Goal: Obtain resource: Download file/media

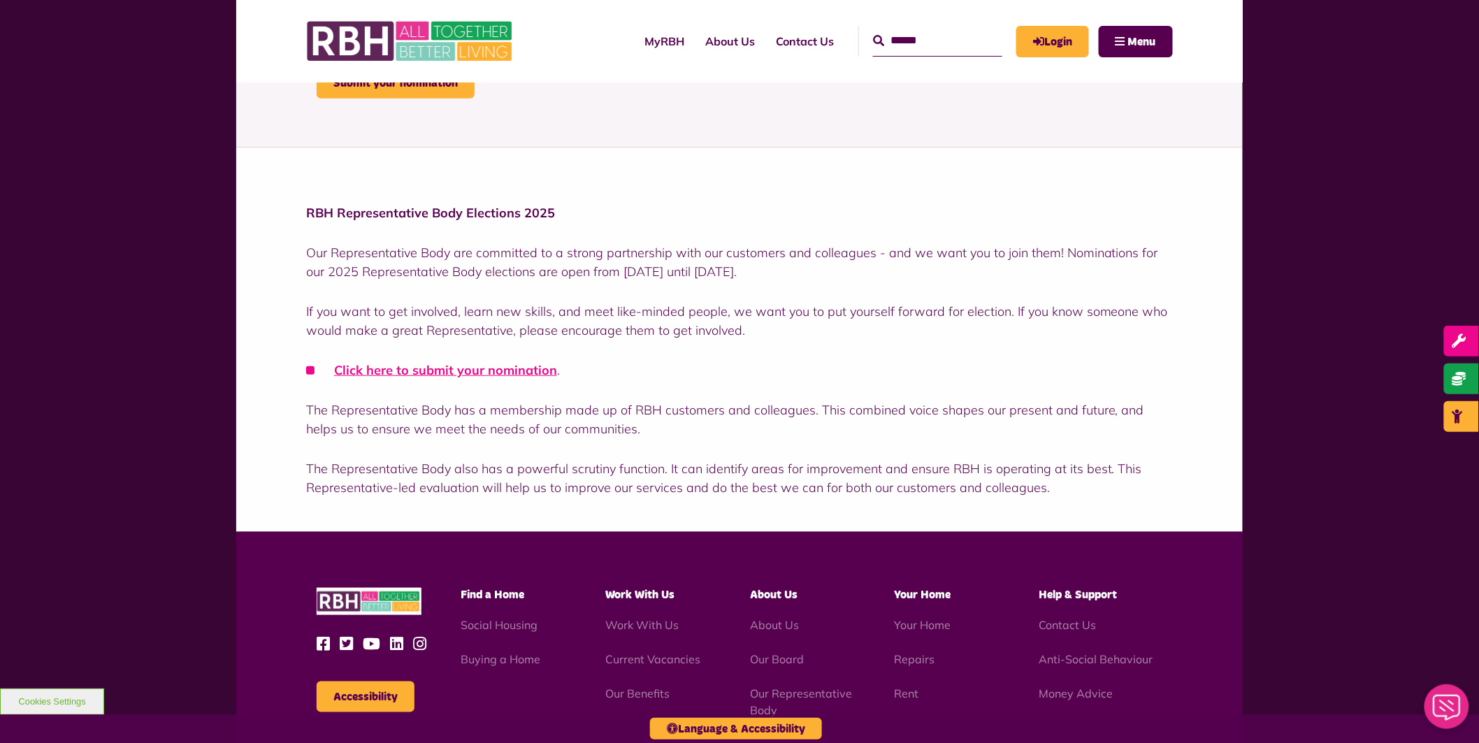
scroll to position [310, 0]
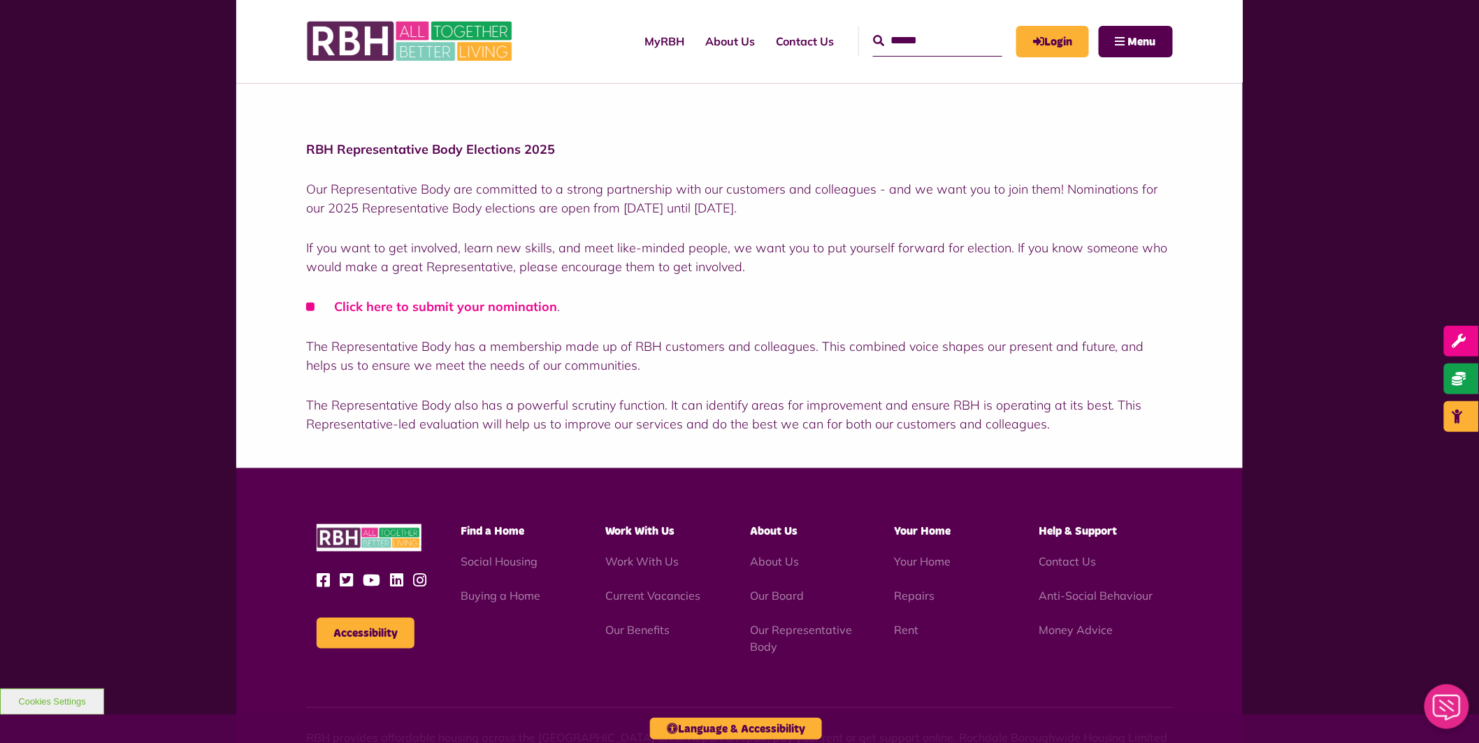
click at [459, 305] on link "Click here to submit your nomination" at bounding box center [445, 306] width 223 height 16
click at [361, 29] on img at bounding box center [411, 41] width 210 height 55
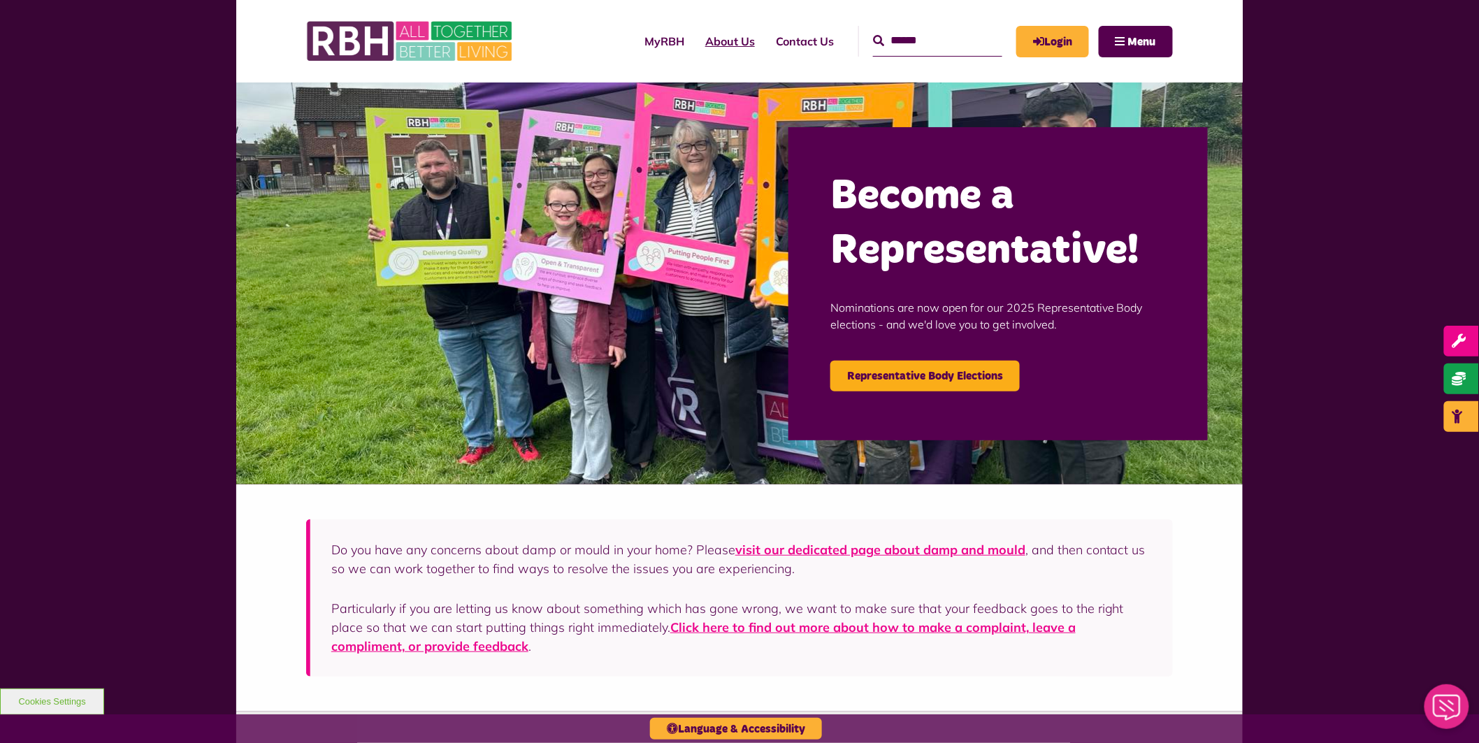
click at [708, 44] on link "About Us" at bounding box center [730, 41] width 71 height 38
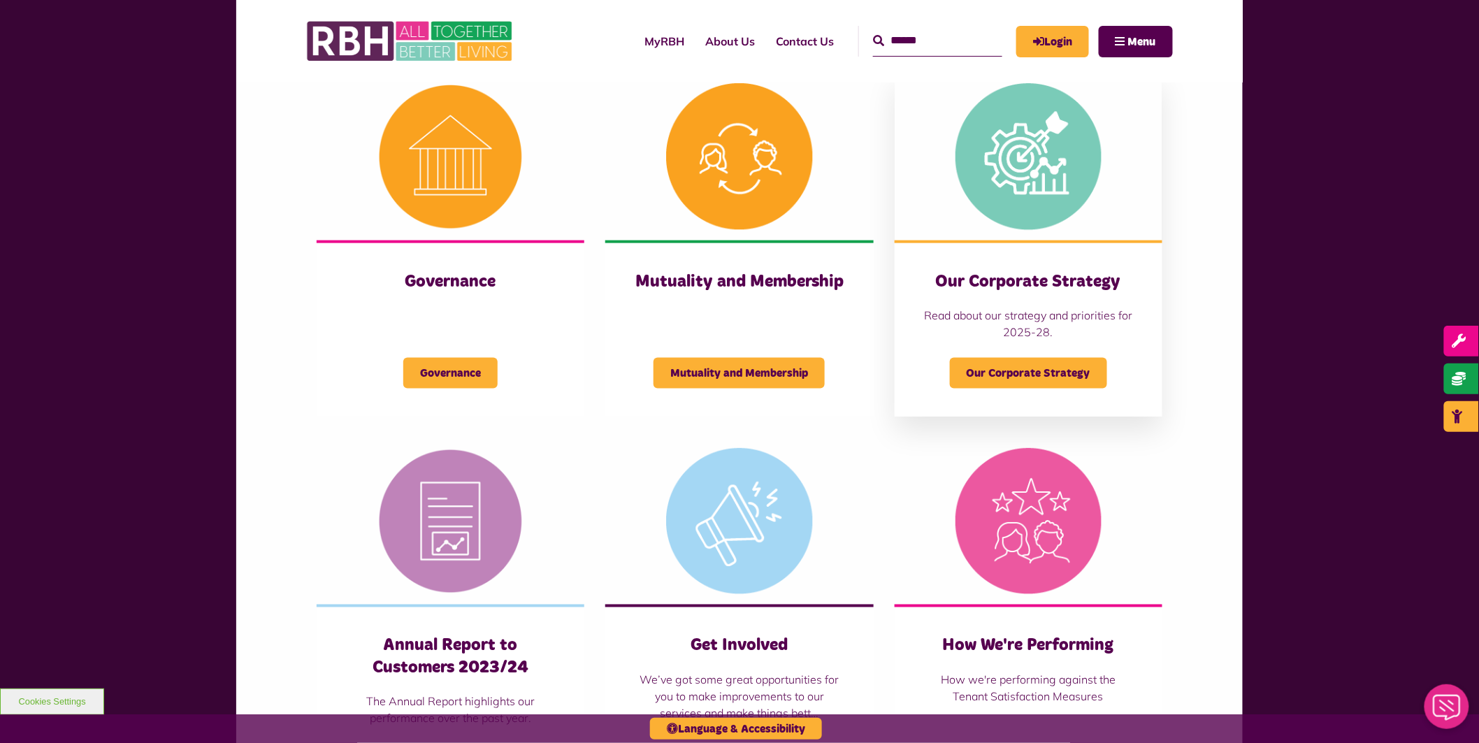
scroll to position [414, 0]
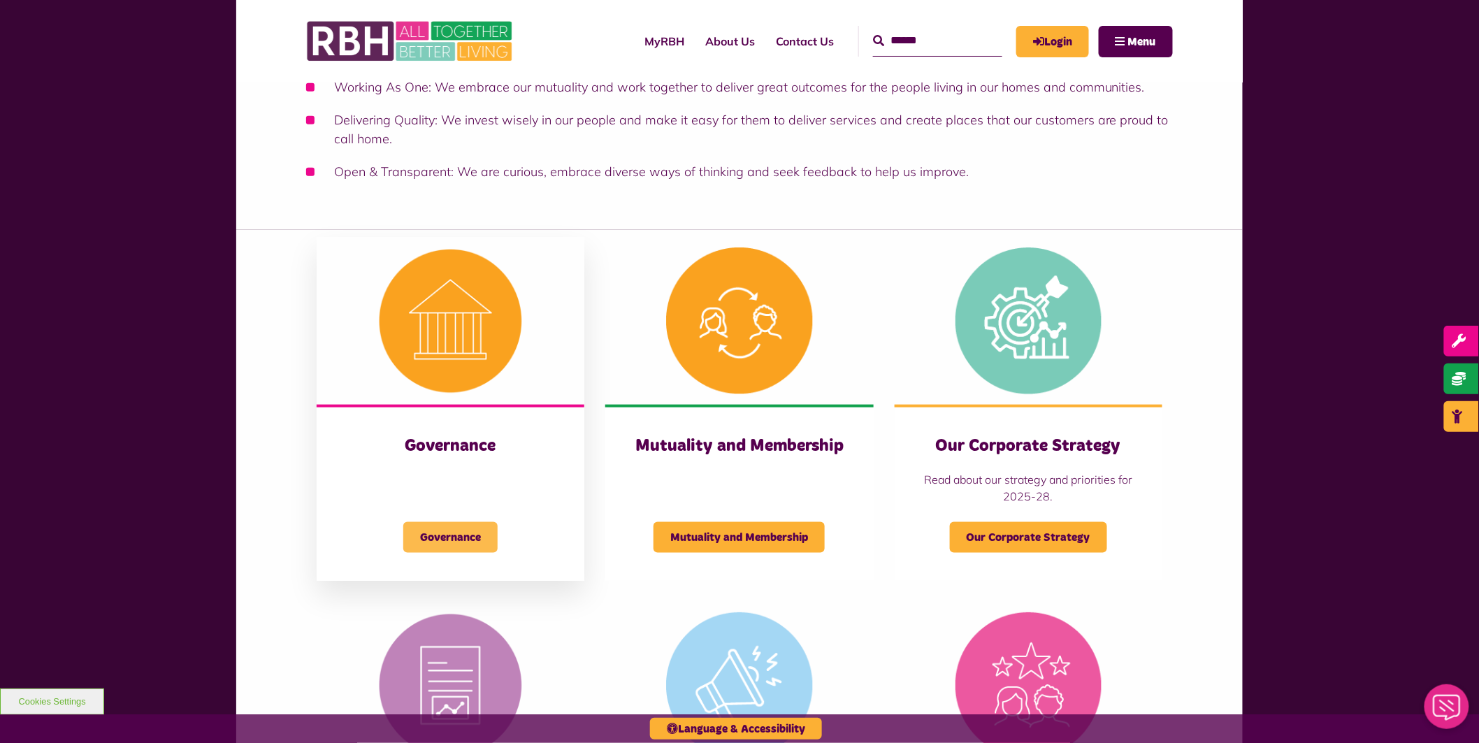
click at [450, 528] on span "Governance" at bounding box center [450, 537] width 94 height 31
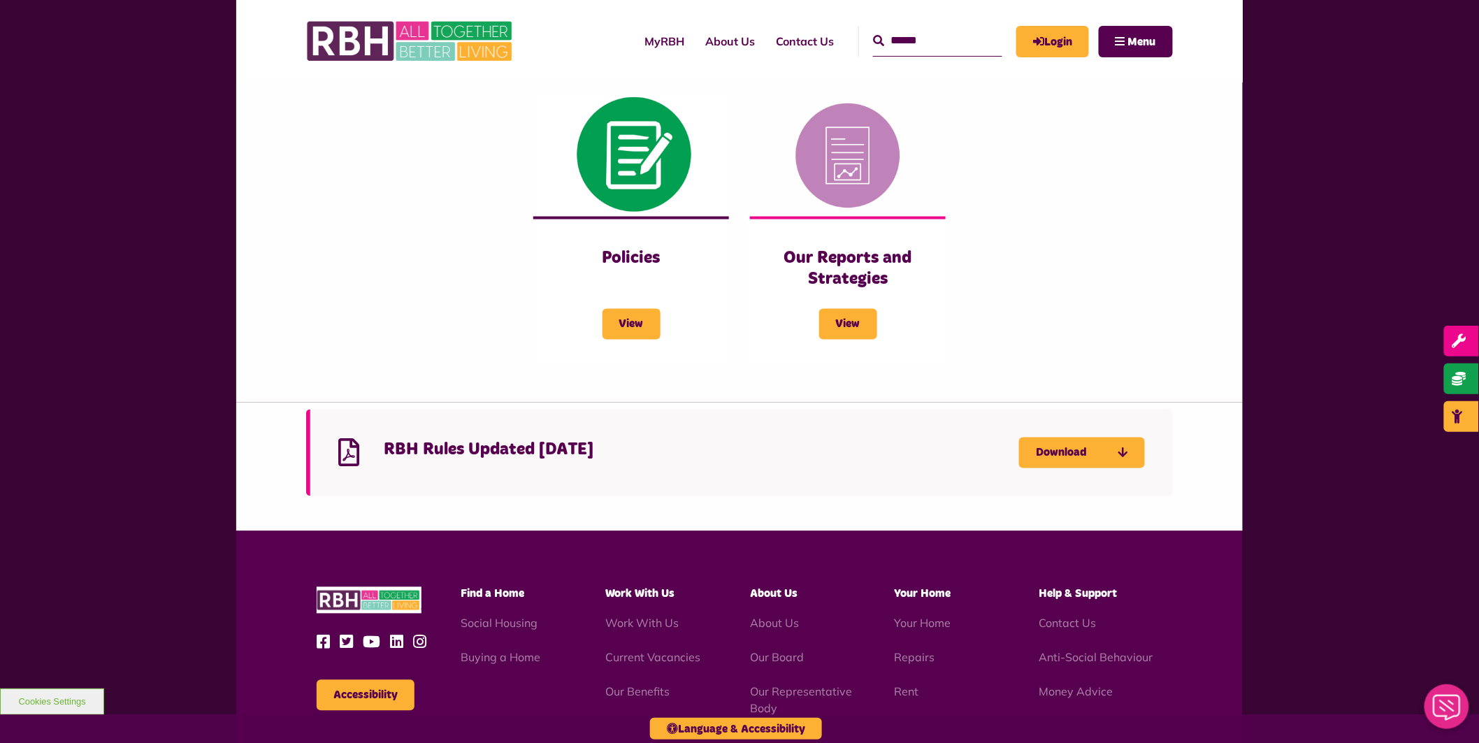
scroll to position [828, 0]
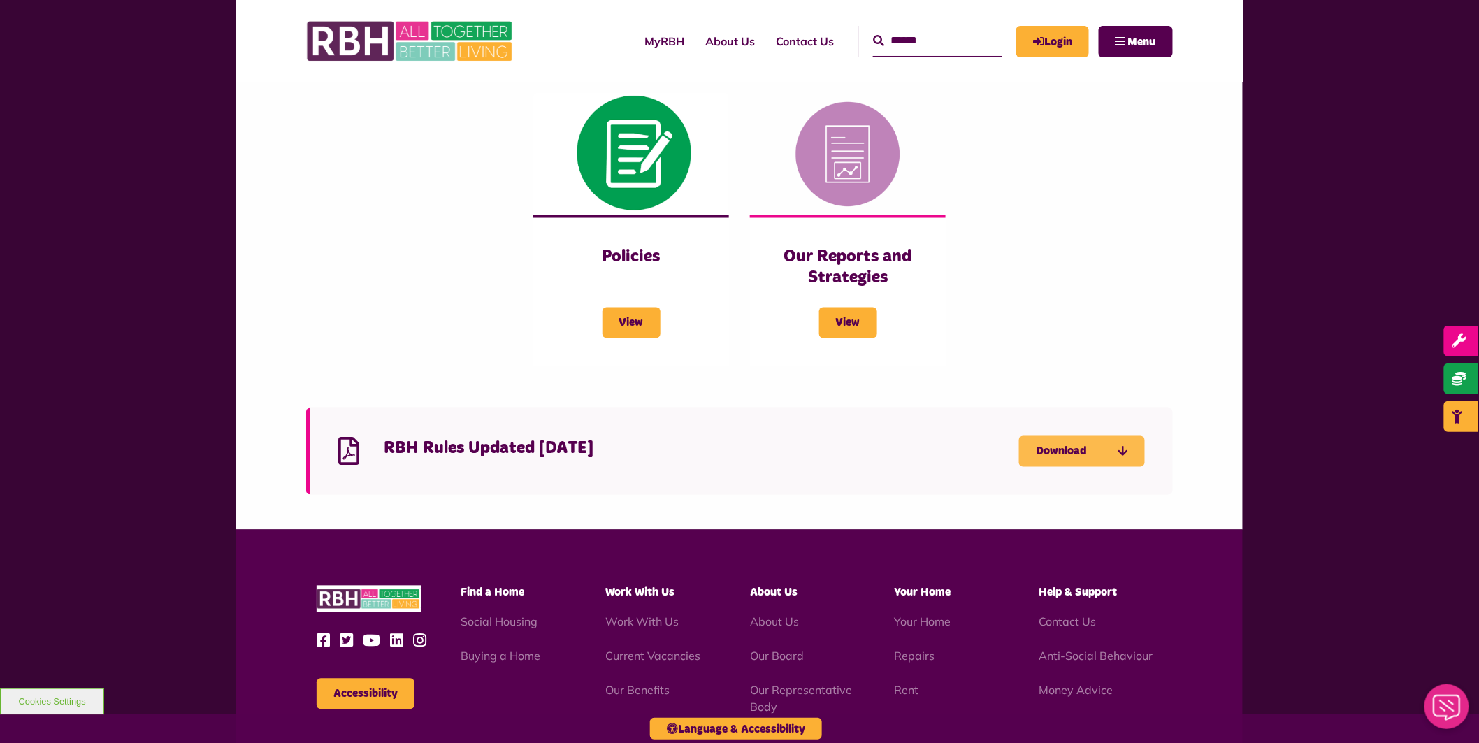
drag, startPoint x: 1018, startPoint y: 449, endPoint x: 1030, endPoint y: 449, distance: 11.9
click at [1021, 449] on div "RBH Rules Updated 10 November 2023 Download" at bounding box center [739, 451] width 867 height 87
click at [1066, 451] on link "Download" at bounding box center [1082, 451] width 126 height 31
